Goal: Task Accomplishment & Management: Use online tool/utility

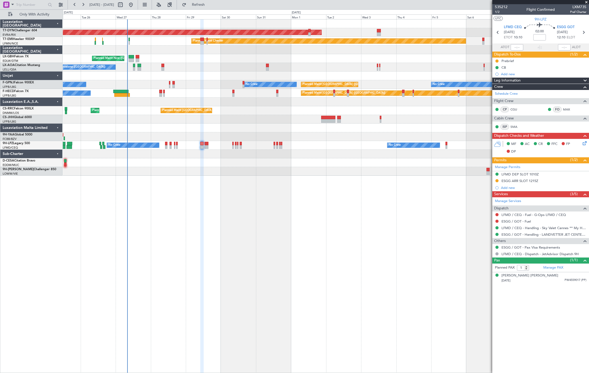
click at [275, 50] on div at bounding box center [326, 49] width 526 height 9
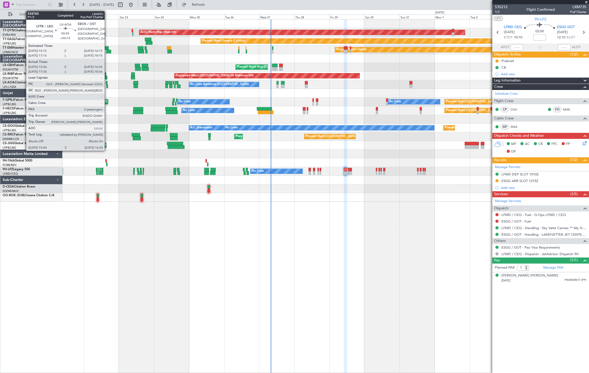
click at [107, 84] on div at bounding box center [107, 83] width 2 height 4
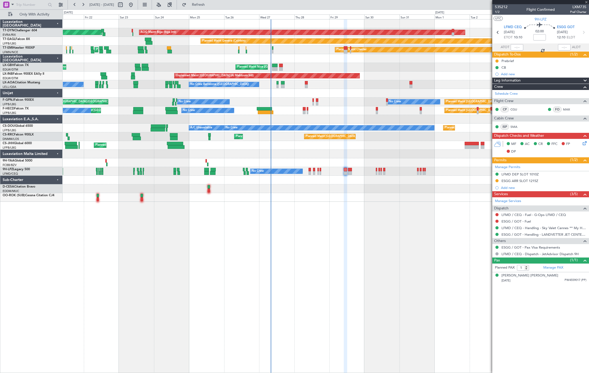
type input "+00:15"
type input "15:46"
type input "16:31"
type input "0"
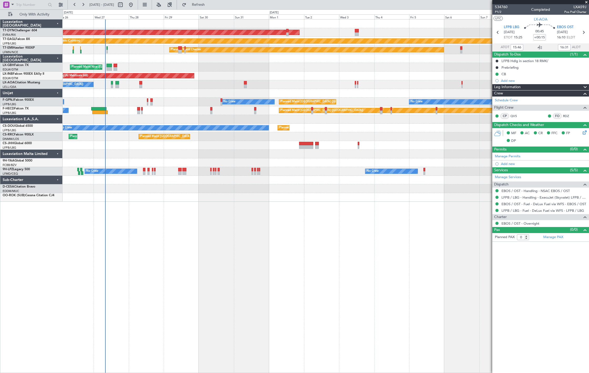
click at [124, 87] on div "AOG Maint Riga (Riga Intl) Planned Maint [GEOGRAPHIC_DATA]-[GEOGRAPHIC_DATA] Pl…" at bounding box center [326, 110] width 526 height 182
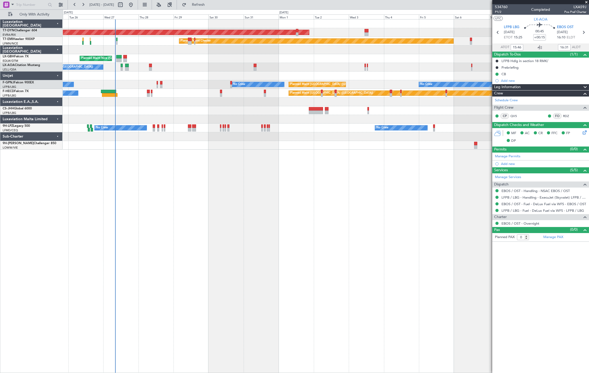
click at [146, 38] on div "Planned Maint [PERSON_NAME] Planned Maint [PERSON_NAME]" at bounding box center [326, 41] width 526 height 9
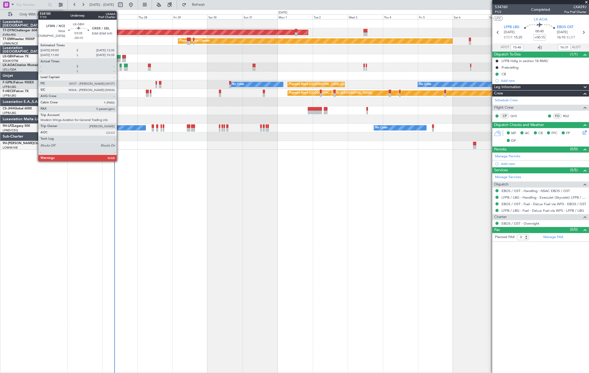
click at [119, 59] on div at bounding box center [117, 60] width 5 height 4
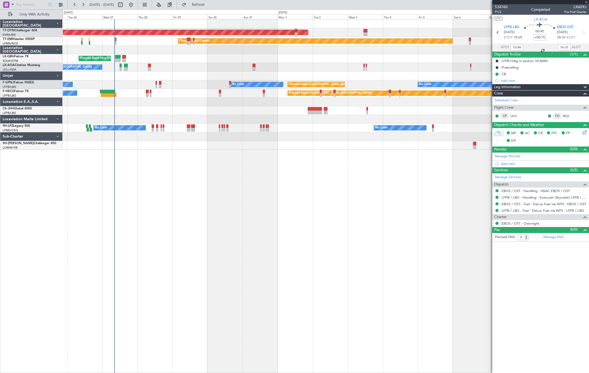
type input "-00:10"
type input "5"
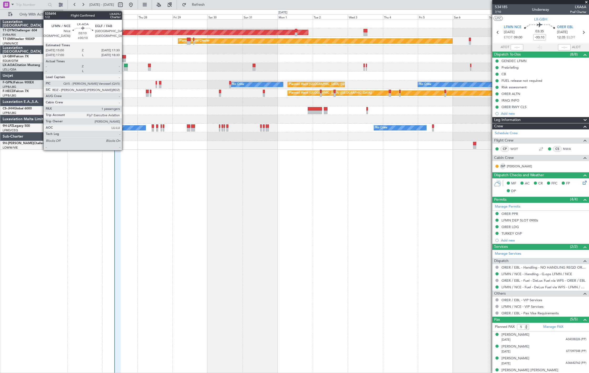
click at [125, 67] on div at bounding box center [126, 69] width 4 height 4
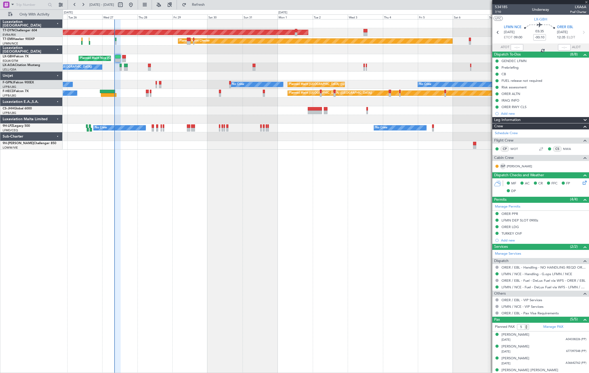
type input "+00:10"
type input "1"
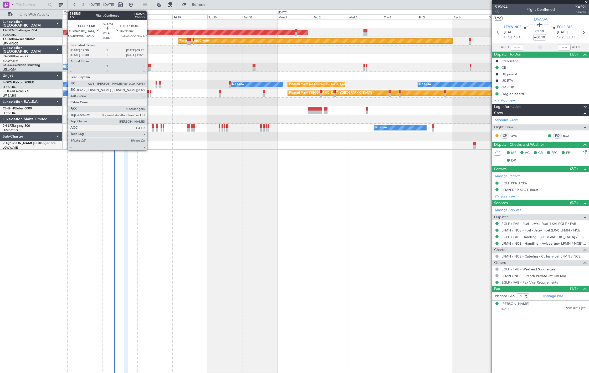
click at [149, 69] on div at bounding box center [149, 69] width 3 height 4
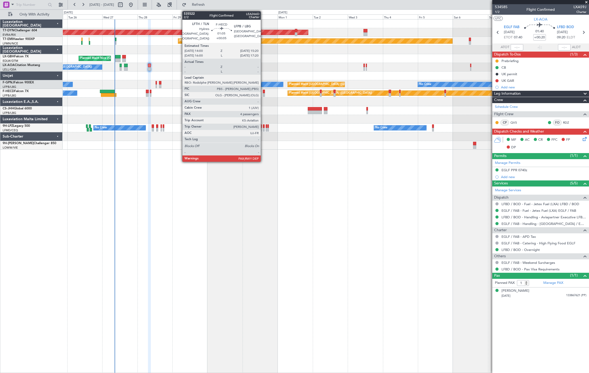
click at [264, 92] on div at bounding box center [264, 92] width 2 height 4
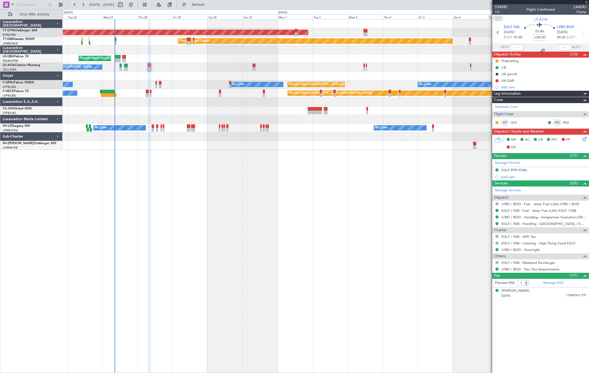
type input "+00:05"
type input "7"
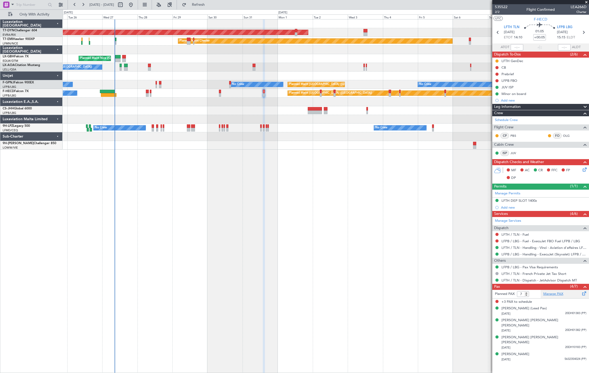
click at [554, 292] on link "Manage PAX" at bounding box center [554, 293] width 20 height 5
click at [210, 4] on span "Refresh" at bounding box center [199, 5] width 22 height 4
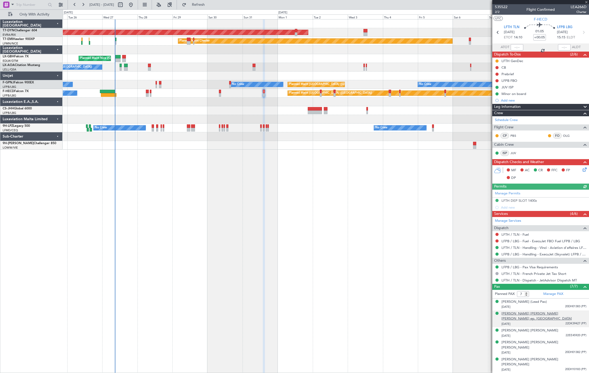
click at [550, 314] on div "[PERSON_NAME] [PERSON_NAME] [PERSON_NAME] ep. [GEOGRAPHIC_DATA]" at bounding box center [544, 316] width 85 height 10
click at [211, 5] on button "Refresh" at bounding box center [196, 5] width 32 height 8
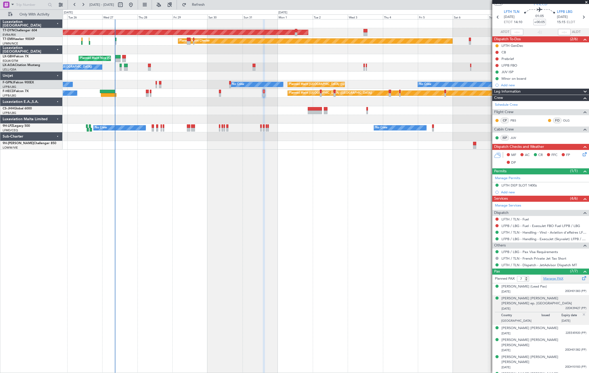
scroll to position [21, 0]
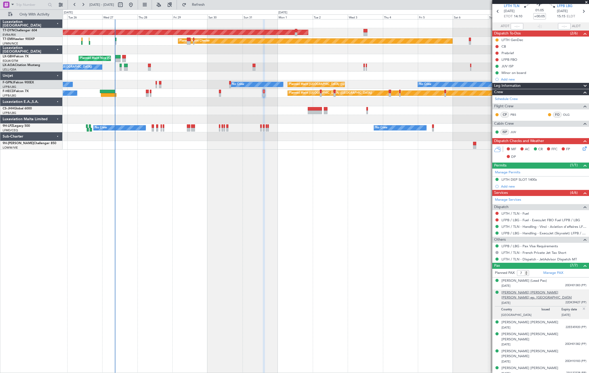
click at [515, 291] on div "[PERSON_NAME] [PERSON_NAME] [PERSON_NAME] ep. [GEOGRAPHIC_DATA]" at bounding box center [544, 295] width 85 height 10
click at [538, 366] on div "[PERSON_NAME] [PERSON_NAME]" at bounding box center [530, 368] width 57 height 5
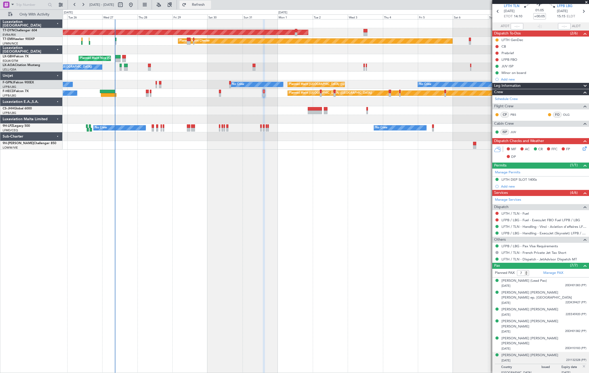
click at [211, 8] on button "Refresh" at bounding box center [196, 5] width 32 height 8
click at [529, 307] on div "[PERSON_NAME] [PERSON_NAME]" at bounding box center [530, 309] width 57 height 5
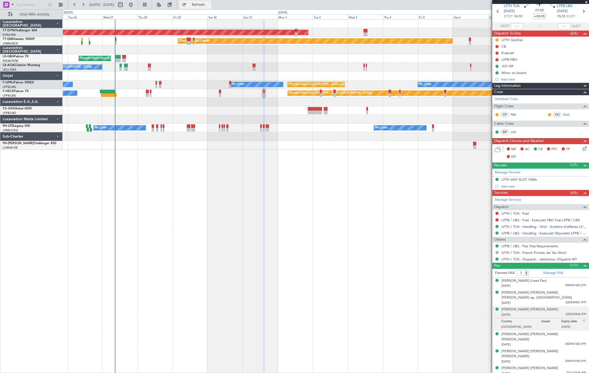
click at [211, 8] on button "Refresh" at bounding box center [196, 5] width 32 height 8
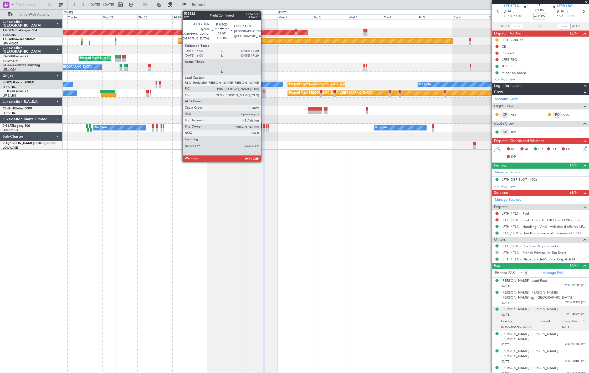
click at [264, 91] on div at bounding box center [264, 92] width 2 height 4
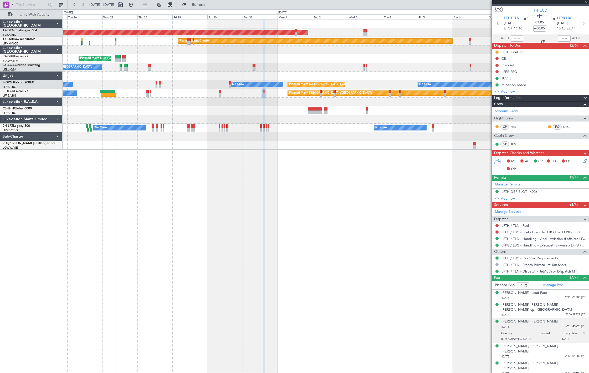
scroll to position [0, 0]
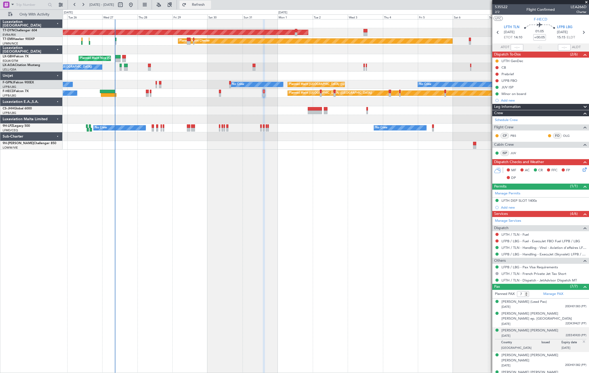
click at [210, 6] on span "Refresh" at bounding box center [199, 5] width 22 height 4
click at [505, 4] on span "535522" at bounding box center [501, 7] width 13 height 6
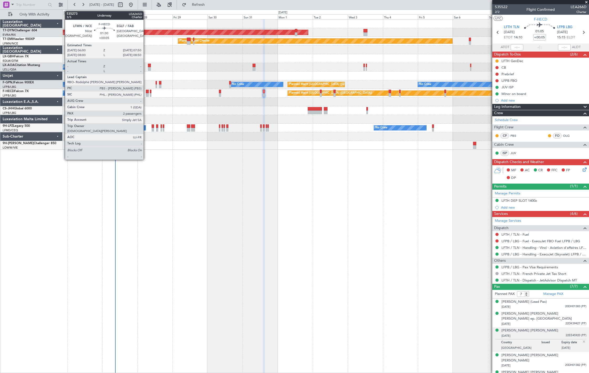
click at [146, 93] on div at bounding box center [147, 95] width 3 height 4
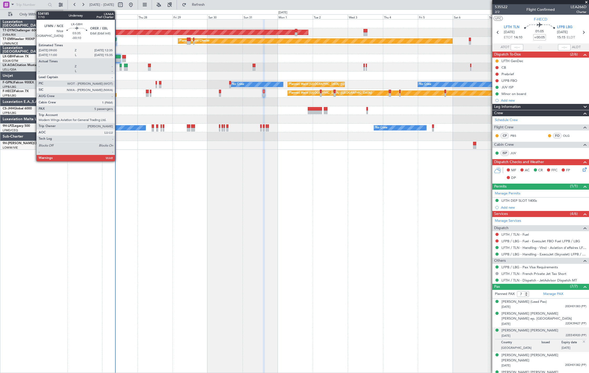
click at [118, 55] on div at bounding box center [117, 57] width 5 height 4
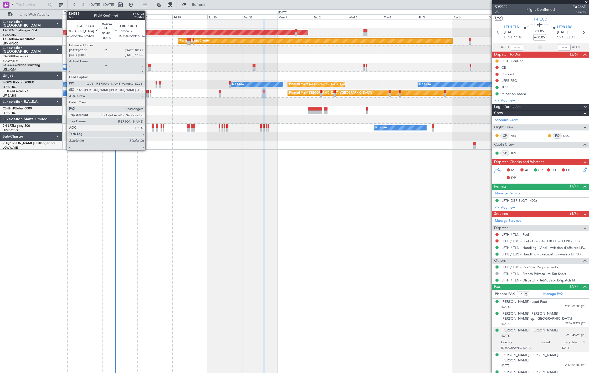
click at [148, 67] on div at bounding box center [149, 69] width 3 height 4
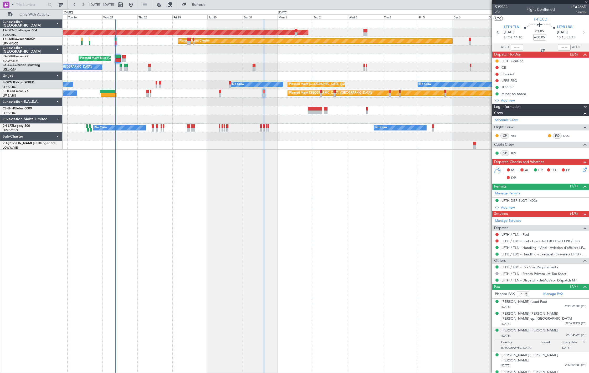
type input "+00:20"
type input "1"
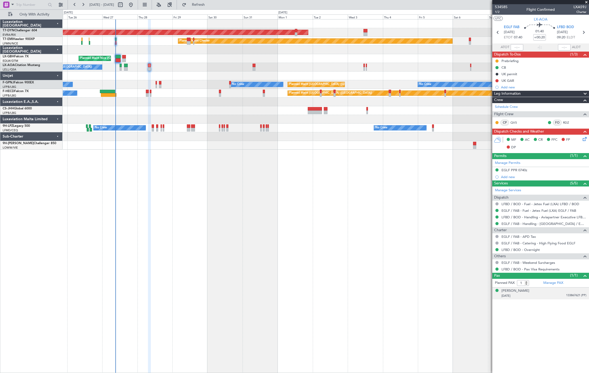
click at [558, 292] on div "[PERSON_NAME] [DATE] 133867621 (PP)" at bounding box center [544, 293] width 85 height 10
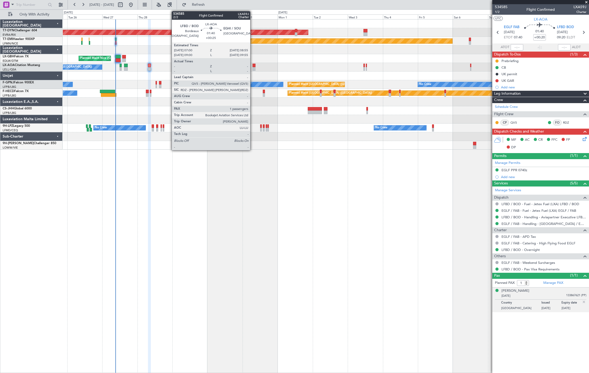
click at [253, 69] on div at bounding box center [254, 69] width 3 height 4
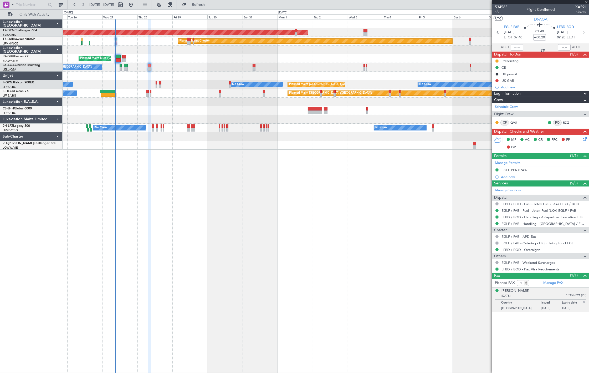
type input "+00:25"
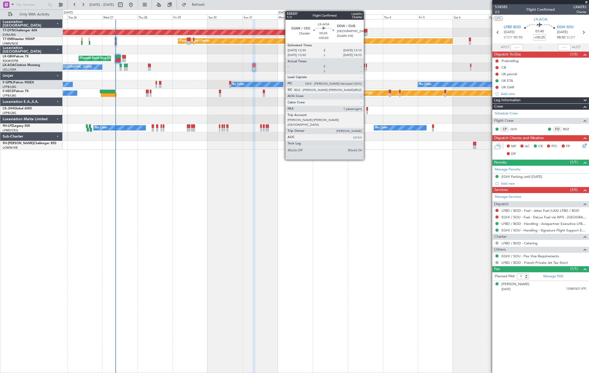
click at [367, 65] on div at bounding box center [366, 66] width 1 height 4
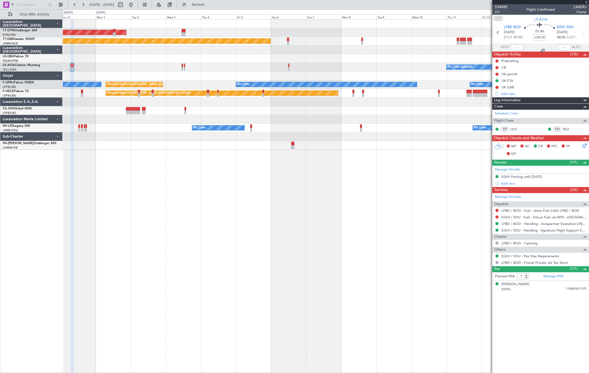
click at [180, 77] on div at bounding box center [326, 76] width 526 height 9
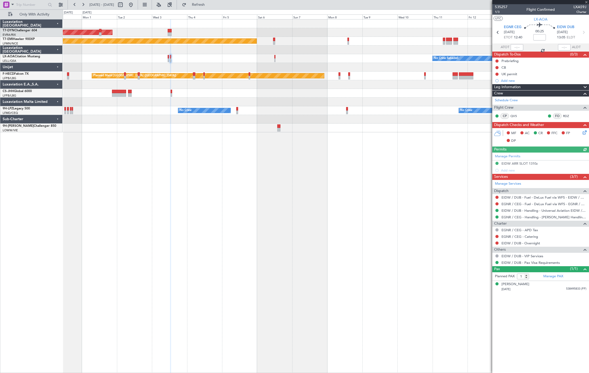
click at [168, 67] on div at bounding box center [326, 67] width 526 height 9
click at [167, 60] on div "No Crew Sabadell" at bounding box center [326, 58] width 526 height 9
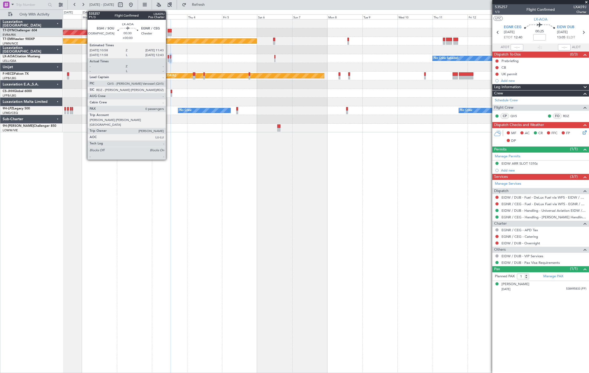
click at [169, 60] on div at bounding box center [168, 60] width 1 height 4
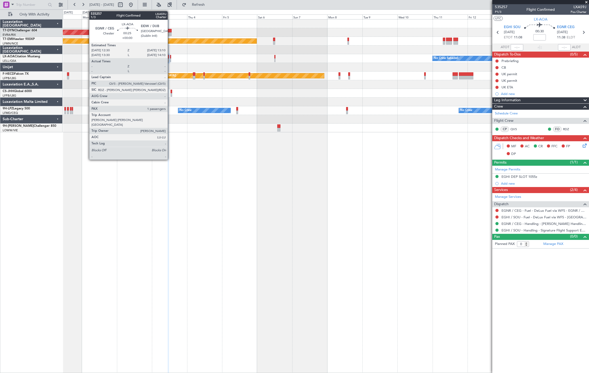
click at [170, 59] on div at bounding box center [170, 60] width 1 height 4
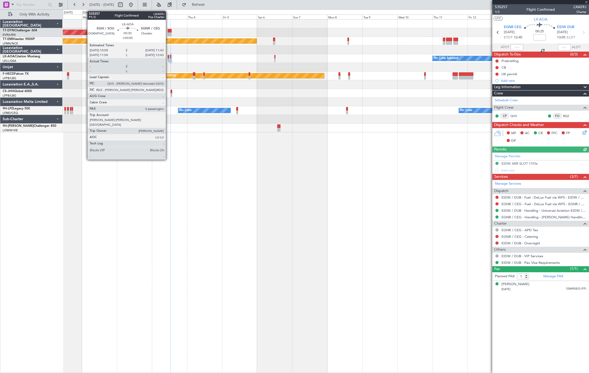
click at [169, 61] on div at bounding box center [168, 60] width 1 height 4
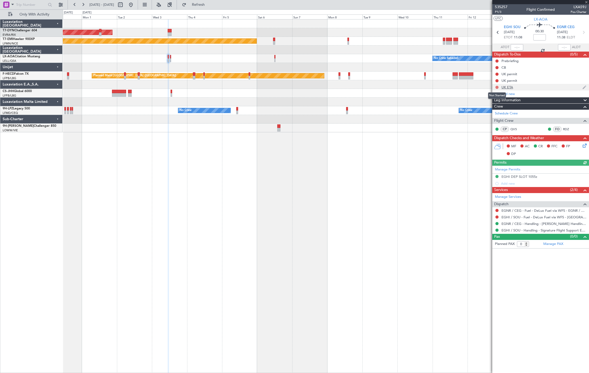
click at [497, 87] on button at bounding box center [497, 87] width 3 height 3
click at [501, 119] on span "Cancelled" at bounding box center [498, 118] width 15 height 5
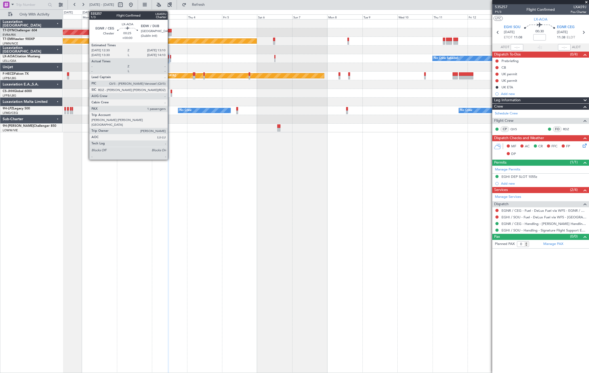
click at [170, 58] on div at bounding box center [170, 60] width 1 height 4
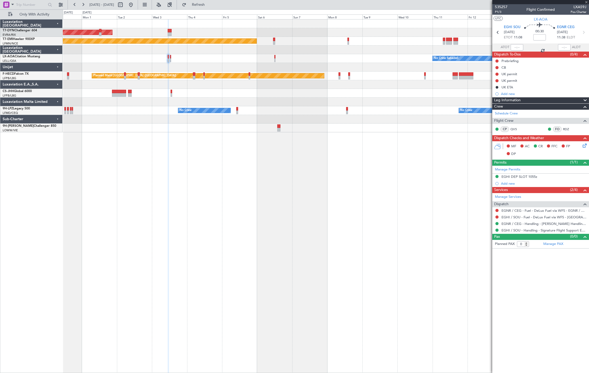
type input "1"
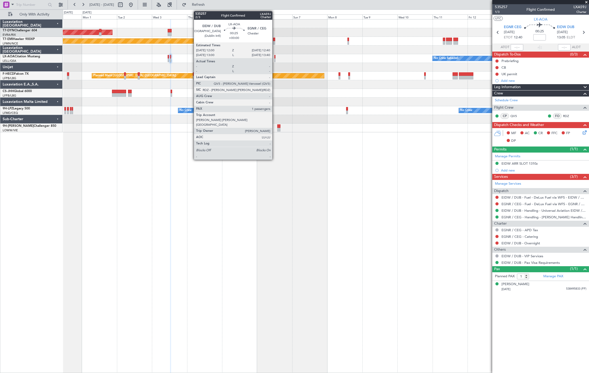
click at [275, 58] on div at bounding box center [275, 60] width 1 height 4
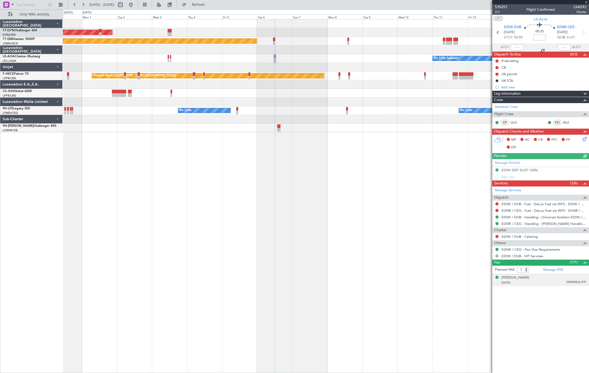
click at [564, 281] on div "[DATE] 538495833 (PP)" at bounding box center [544, 282] width 85 height 5
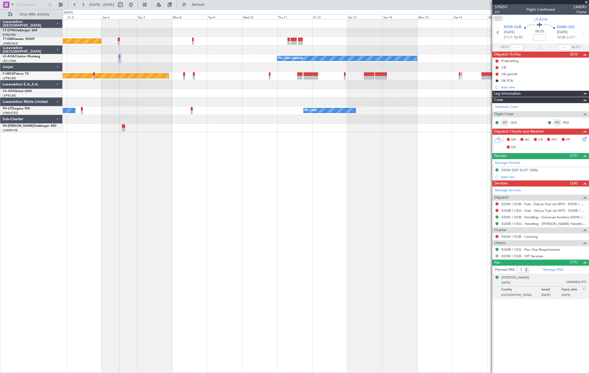
click at [266, 75] on div "AOG Maint Riga (Riga Intl) Planned Maint [PERSON_NAME] No Crew Sabadell No Crew…" at bounding box center [326, 75] width 526 height 113
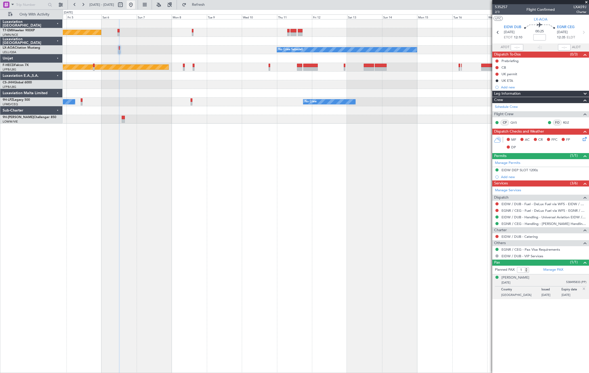
click at [146, 9] on mat-tooltip-component "Go to [DATE]" at bounding box center [148, 16] width 27 height 14
click at [135, 6] on button at bounding box center [131, 5] width 8 height 8
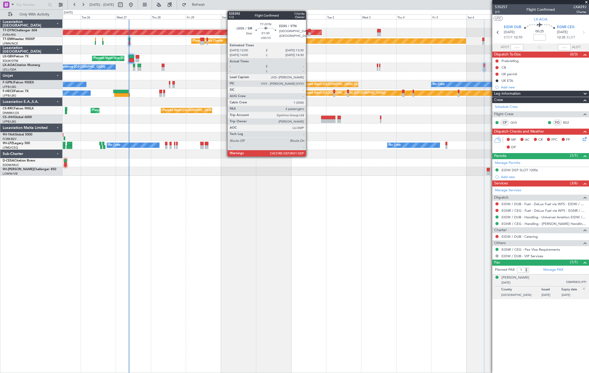
click at [309, 34] on div at bounding box center [310, 34] width 2 height 4
type input "+00:10"
type input "4"
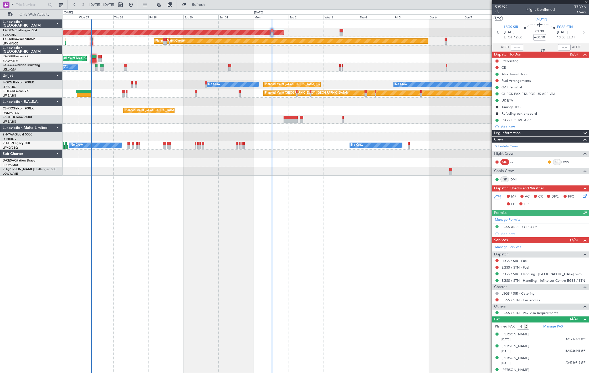
click at [227, 66] on div "No Crew Barcelona ([GEOGRAPHIC_DATA]) No Crew Sabadell" at bounding box center [326, 67] width 526 height 9
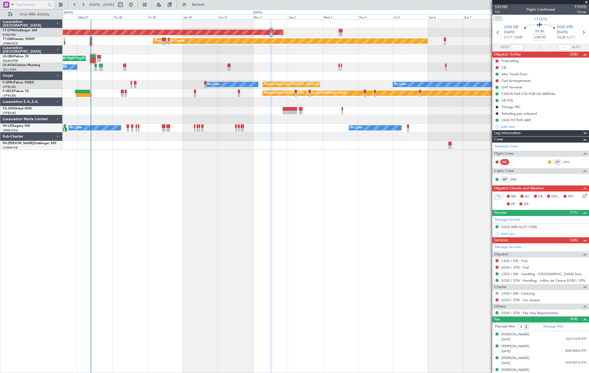
click at [33, 2] on input "text" at bounding box center [31, 5] width 30 height 8
paste input "535314"
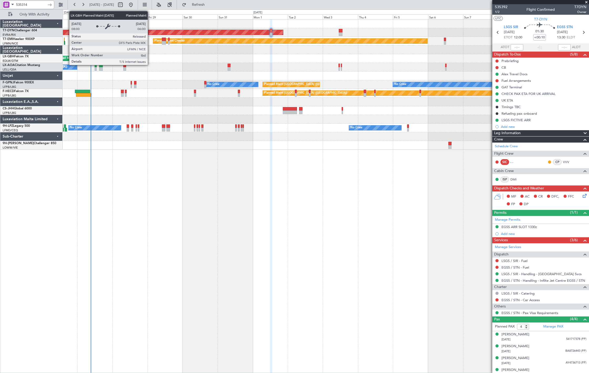
type input "535314"
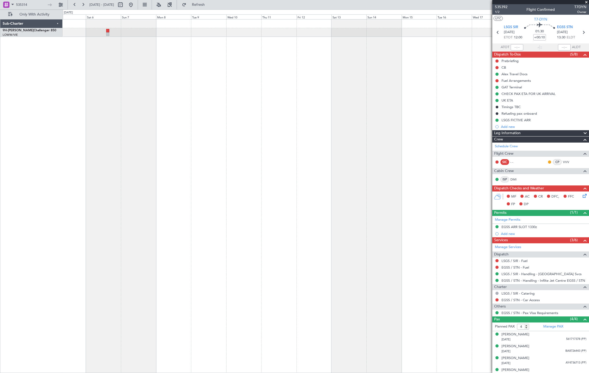
click at [217, 81] on div at bounding box center [326, 196] width 527 height 354
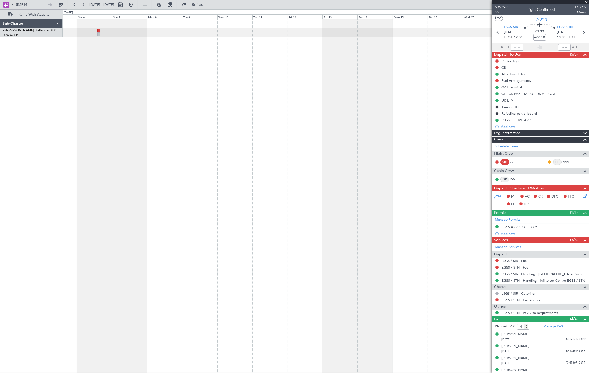
click at [103, 101] on div at bounding box center [326, 196] width 527 height 354
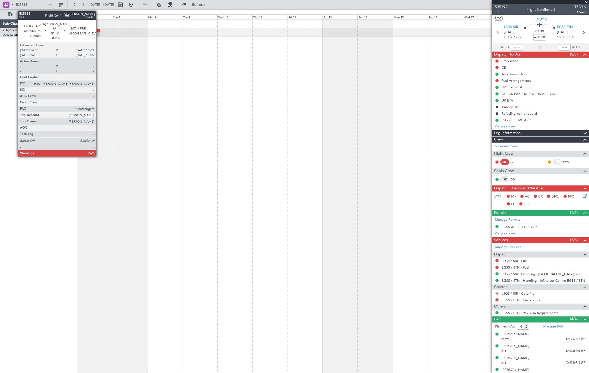
click at [99, 32] on div at bounding box center [98, 31] width 3 height 4
type input "14"
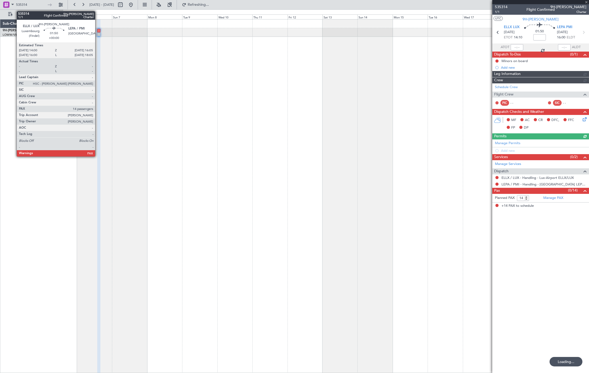
type input "+00:10"
type input "4"
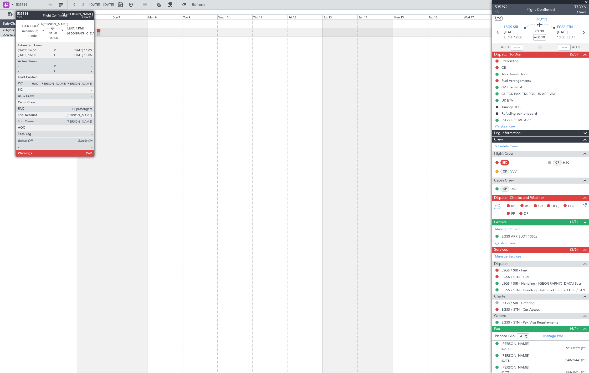
click at [97, 32] on div at bounding box center [98, 34] width 3 height 4
type input "14"
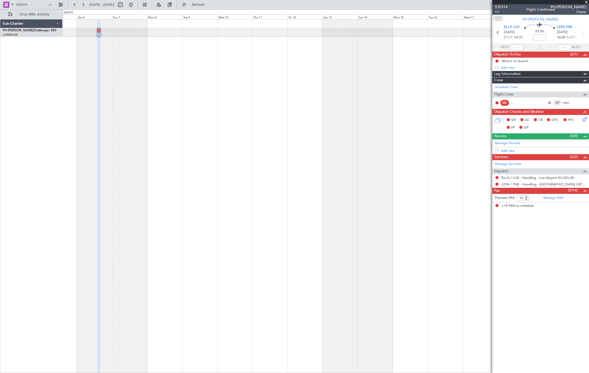
drag, startPoint x: 146, startPoint y: 7, endPoint x: 150, endPoint y: 30, distance: 23.5
click at [135, 8] on button at bounding box center [131, 5] width 8 height 8
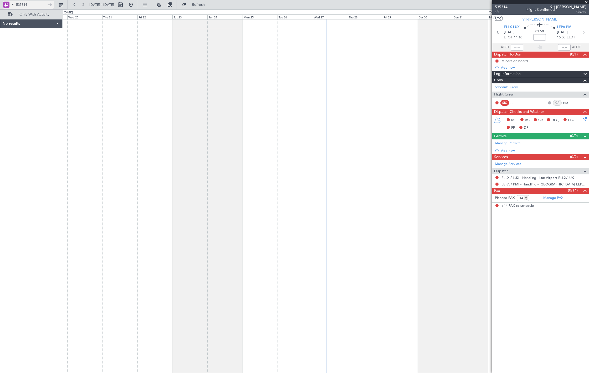
click at [26, 2] on input "535314" at bounding box center [31, 5] width 30 height 8
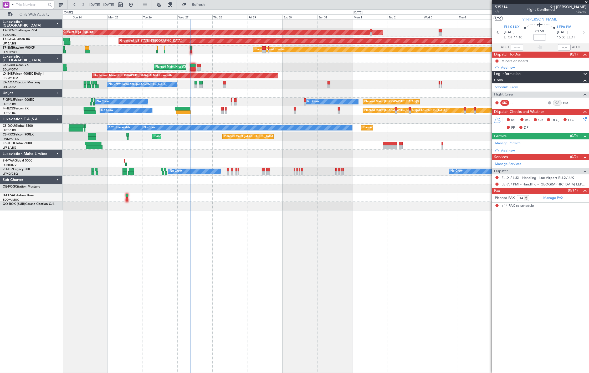
click at [183, 108] on div "AOG Maint Riga (Riga Intl) Planned Maint Basel-Mulhouse Grounded New York (Tete…" at bounding box center [326, 114] width 526 height 191
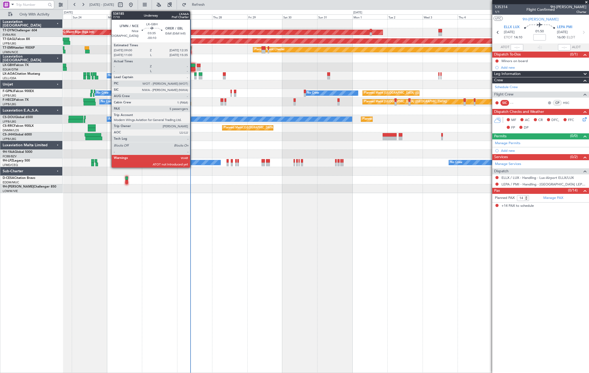
click at [193, 67] on div at bounding box center [192, 69] width 5 height 4
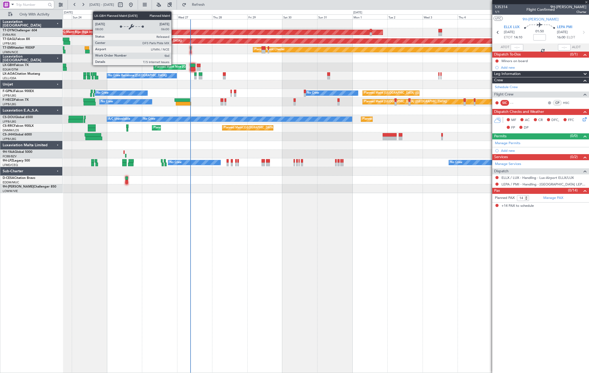
type input "-00:10"
type input "5"
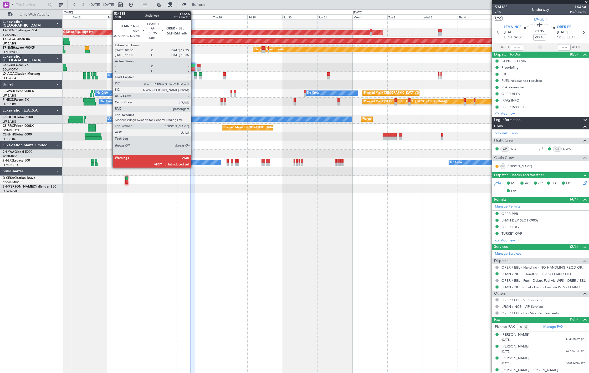
click at [194, 69] on div at bounding box center [192, 69] width 5 height 4
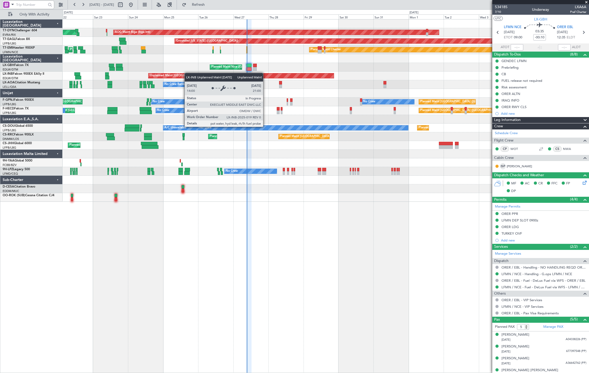
click at [187, 73] on div "AOG Maint Riga (Riga Intl) Planned Maint Basel-Mulhouse Grounded New York (Tete…" at bounding box center [326, 110] width 526 height 182
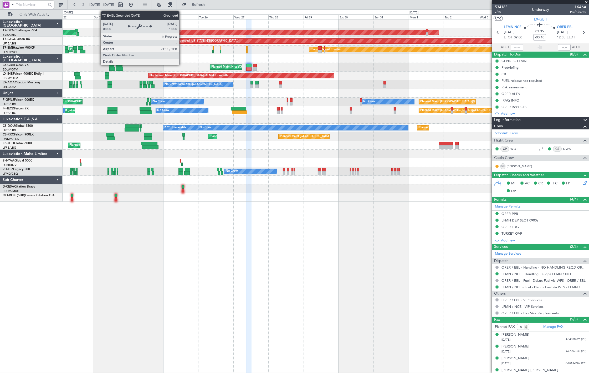
click at [182, 41] on div "Grounded [US_STATE] ([GEOGRAPHIC_DATA])" at bounding box center [207, 41] width 62 height 8
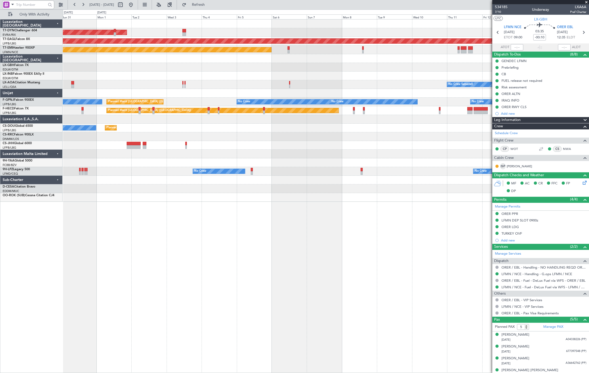
click at [0, 84] on html "22 Aug 2025 - 06 Sep 2025 Refresh Quick Links Only With Activity AOG Maint Riga…" at bounding box center [294, 186] width 589 height 373
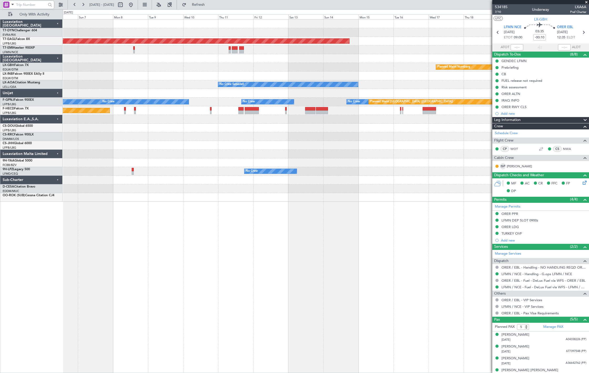
click at [117, 84] on div "Grounded New York (Teterboro) Planned Maint Chester Planned Maint Nurnberg No C…" at bounding box center [326, 110] width 526 height 182
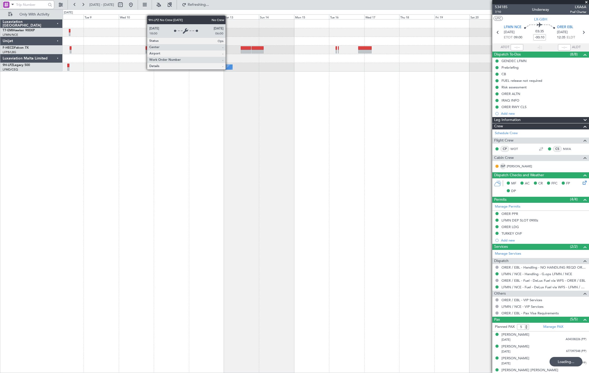
click at [410, 92] on div "Planned Maint Chester Planned Maint Paris (Le Bourget) Planned Maint Paris (Le …" at bounding box center [326, 196] width 527 height 354
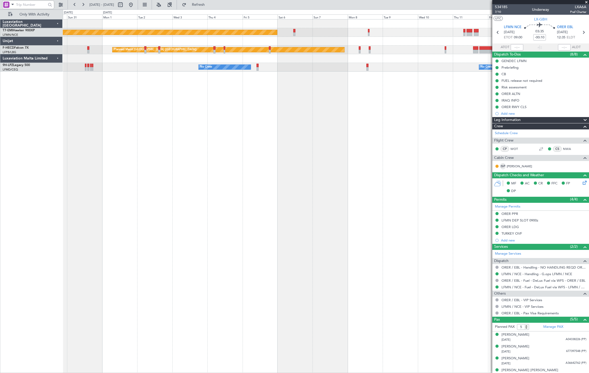
click at [454, 94] on div "Planned Maint Chester Planned Maint Paris (Le Bourget) No Crew No Crew No Crew" at bounding box center [326, 196] width 527 height 354
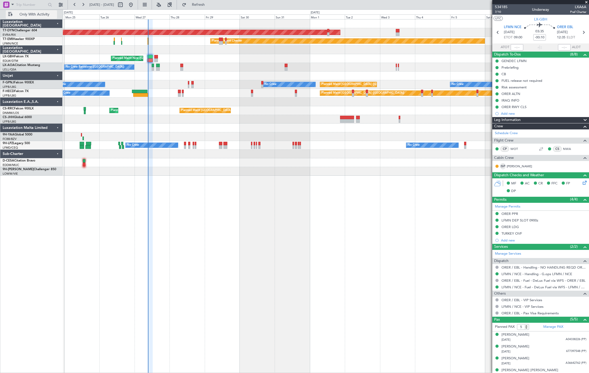
click at [45, 16] on span "Only With Activity" at bounding box center [35, 15] width 42 height 4
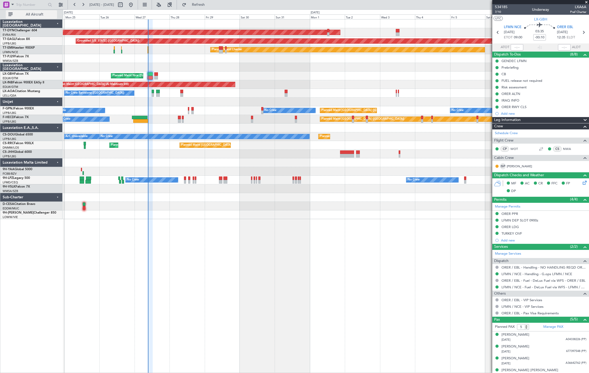
click at [45, 16] on span "All Aircraft" at bounding box center [35, 15] width 42 height 4
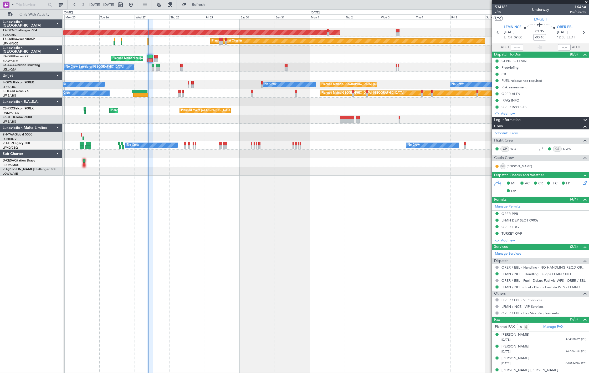
click at [145, 54] on div "Planned Maint Nice (Côte d'Azur Airport) Planned Maint Nice (Côte d'Azur Airpor…" at bounding box center [326, 58] width 526 height 9
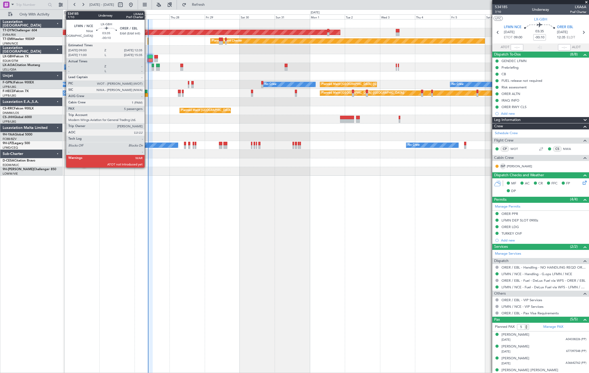
click at [151, 57] on div at bounding box center [150, 57] width 5 height 4
click at [150, 58] on div at bounding box center [150, 57] width 5 height 4
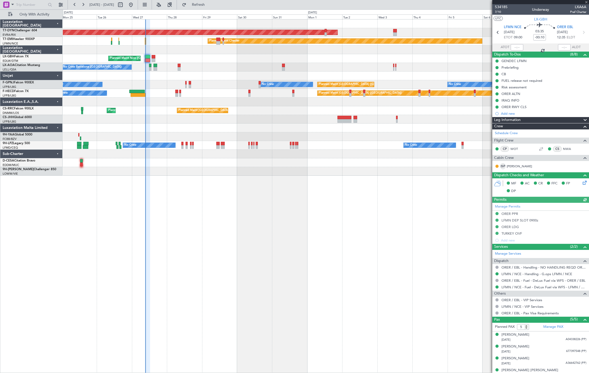
click at [176, 97] on div "No Crew Planned Maint Paris (Le Bourget) Planned Maint Paris (Le Bourget) Plann…" at bounding box center [326, 93] width 526 height 9
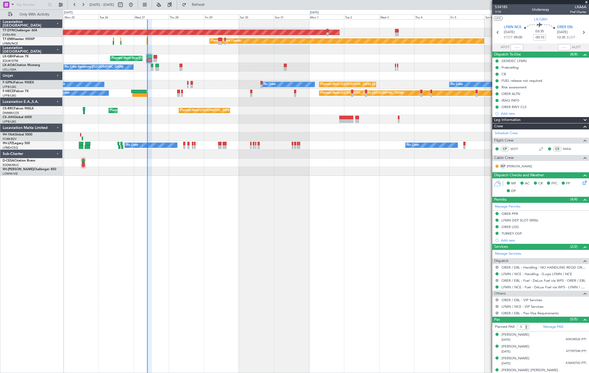
click at [148, 64] on div "No Crew Barcelona (El Prat) No Crew Sabadell No Crew Sabadell" at bounding box center [326, 67] width 526 height 9
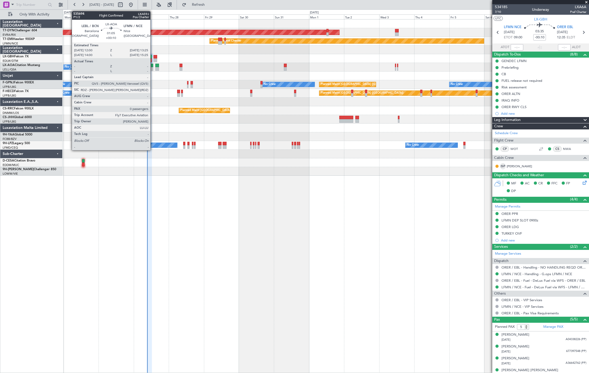
click at [153, 66] on div at bounding box center [152, 66] width 2 height 4
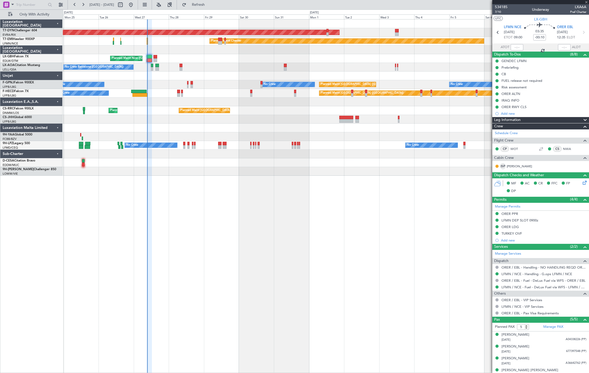
type input "+00:10"
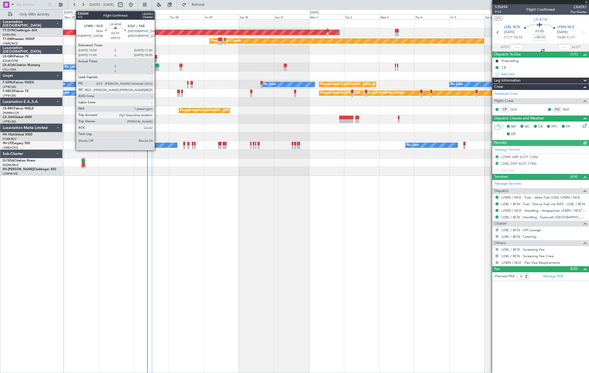
click at [157, 69] on div at bounding box center [157, 69] width 4 height 4
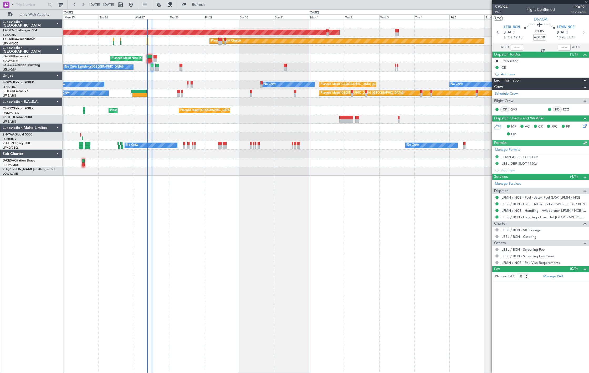
type input "1"
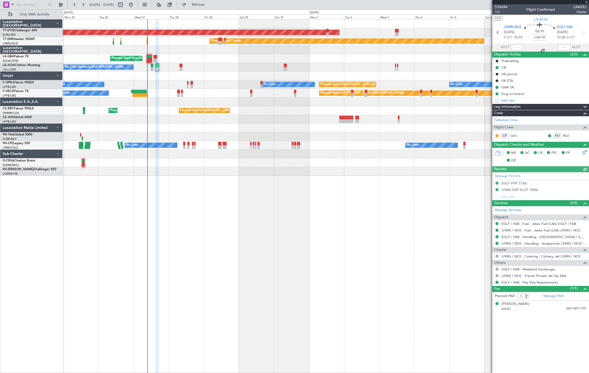
click at [183, 68] on div "No Crew Barcelona (El Prat) No Crew Sabadell No Crew Sabadell" at bounding box center [326, 67] width 526 height 9
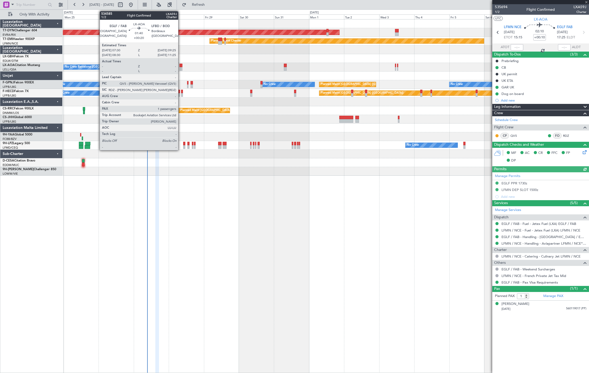
click at [181, 67] on div at bounding box center [181, 69] width 3 height 4
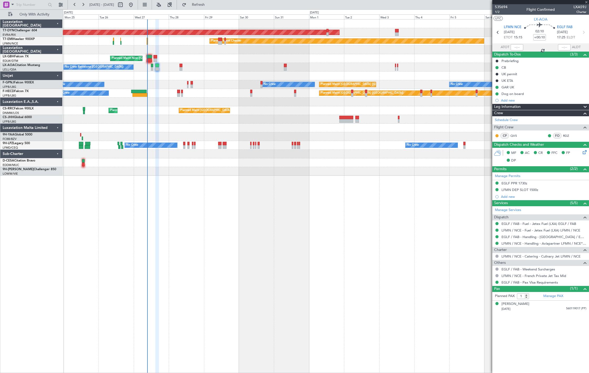
type input "+00:20"
